Goal: Information Seeking & Learning: Learn about a topic

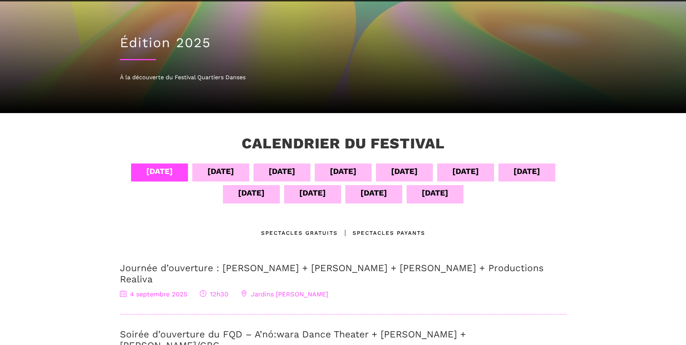
scroll to position [129, 0]
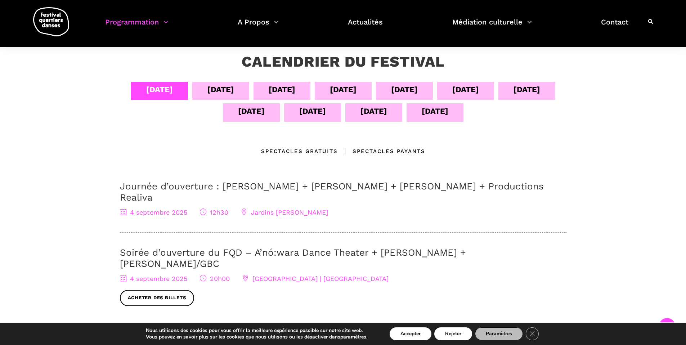
click at [299, 110] on div "[DATE]" at bounding box center [312, 111] width 27 height 13
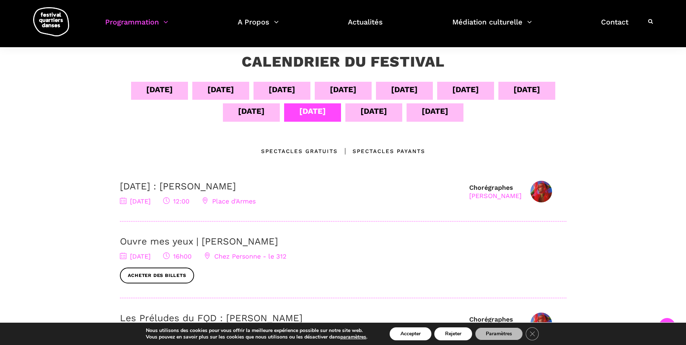
click at [236, 184] on link "[DATE] : [PERSON_NAME]" at bounding box center [178, 186] width 116 height 11
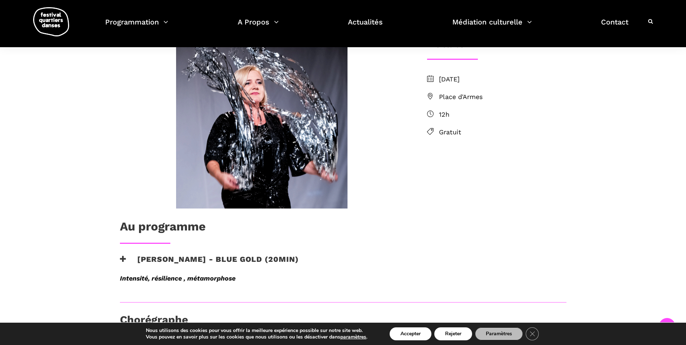
scroll to position [182, 0]
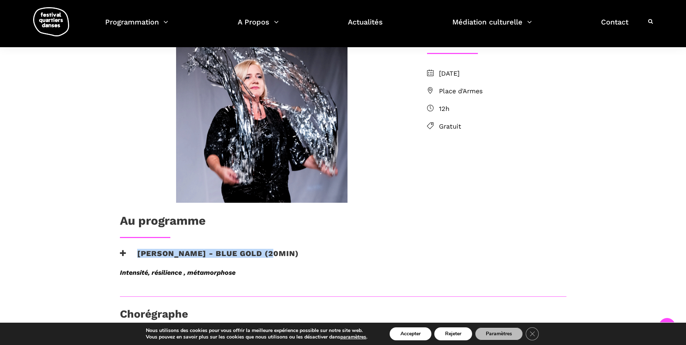
drag, startPoint x: 274, startPoint y: 254, endPoint x: 140, endPoint y: 251, distance: 133.9
click at [139, 252] on h3 "Agata Życzkowska - Blue Gold (20min)" at bounding box center [209, 258] width 179 height 18
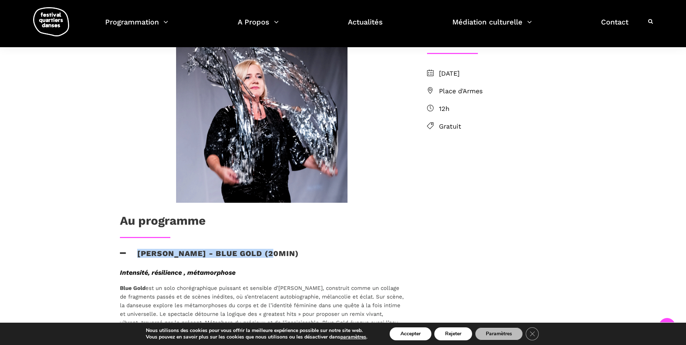
copy h3 "Agata Życzkowska - Blue Gold"
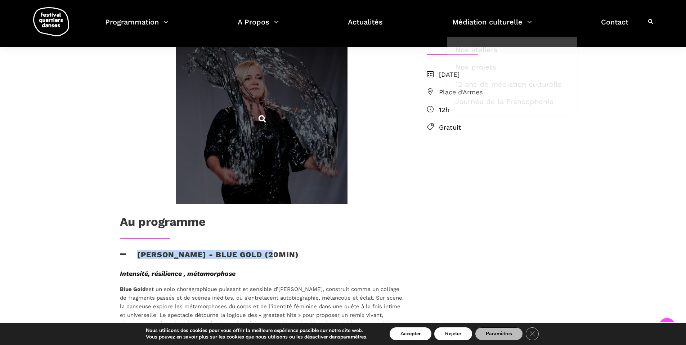
scroll to position [180, 0]
